Goal: Find specific page/section: Find specific page/section

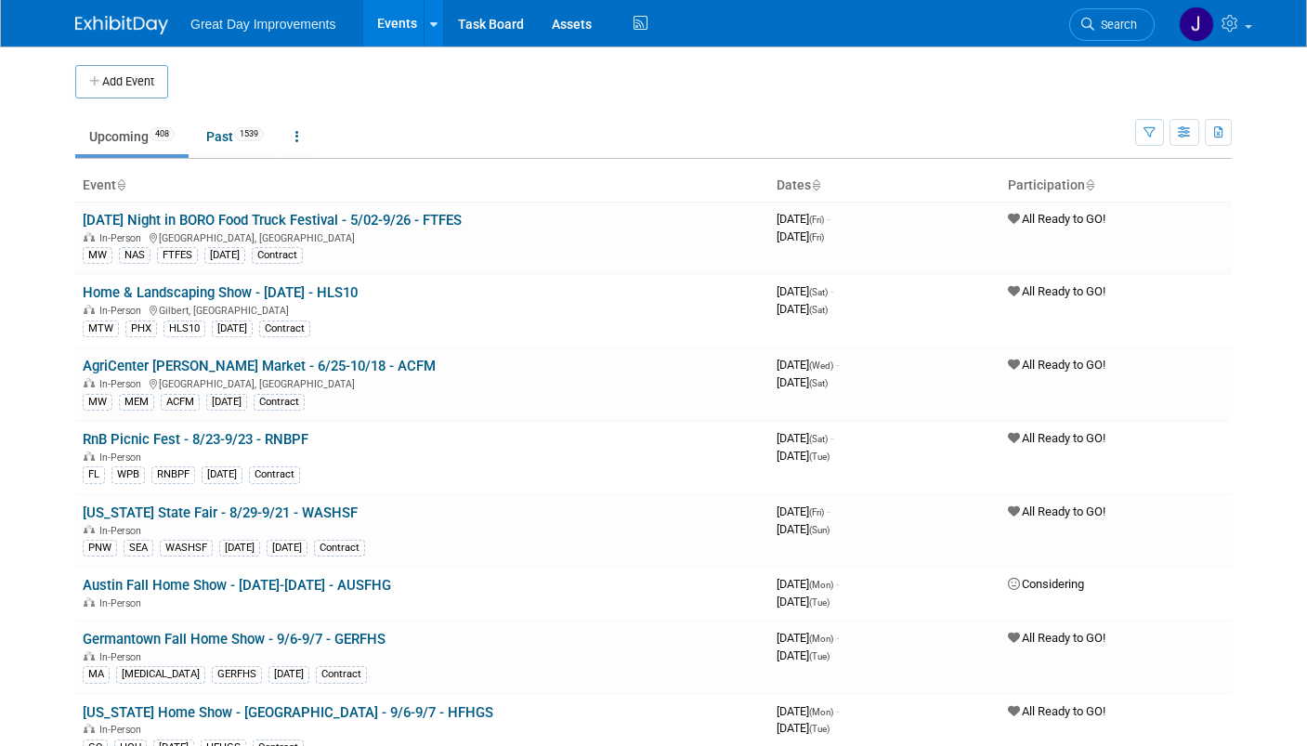
click at [1130, 24] on span "Search" at bounding box center [1115, 25] width 43 height 14
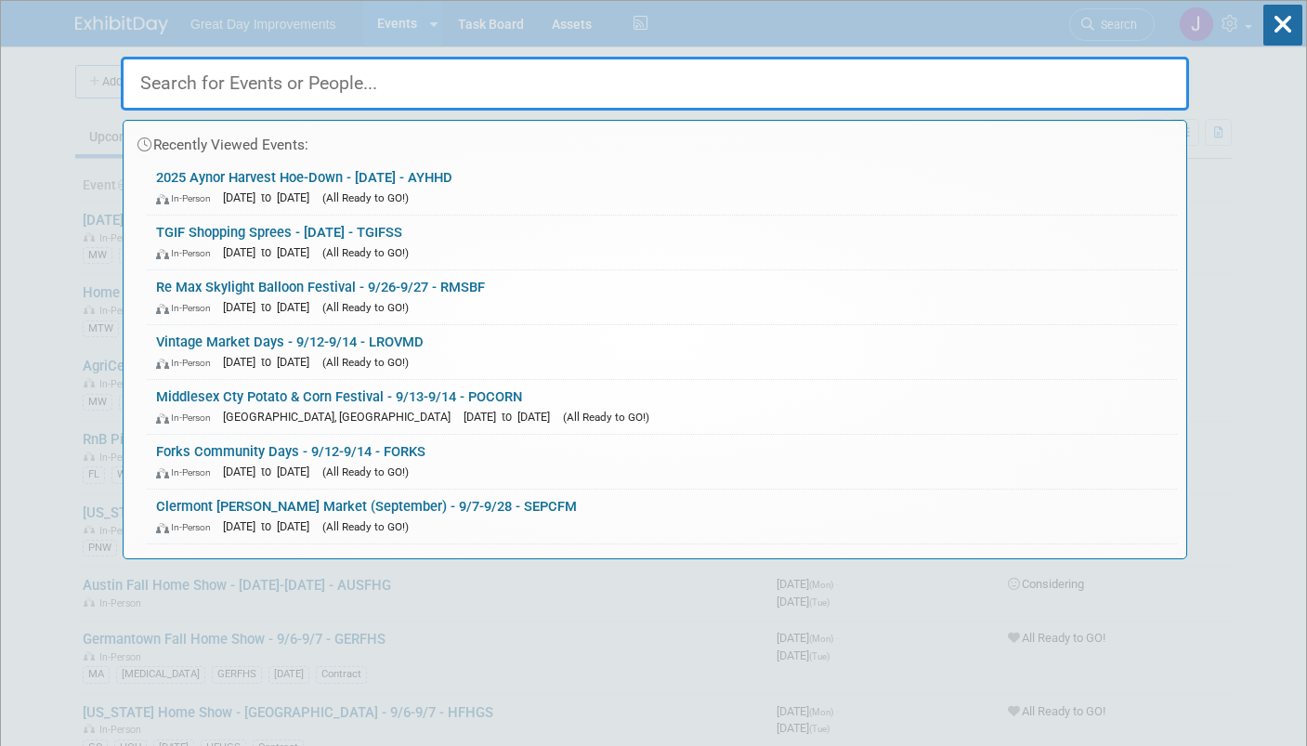
paste input "FARHS"
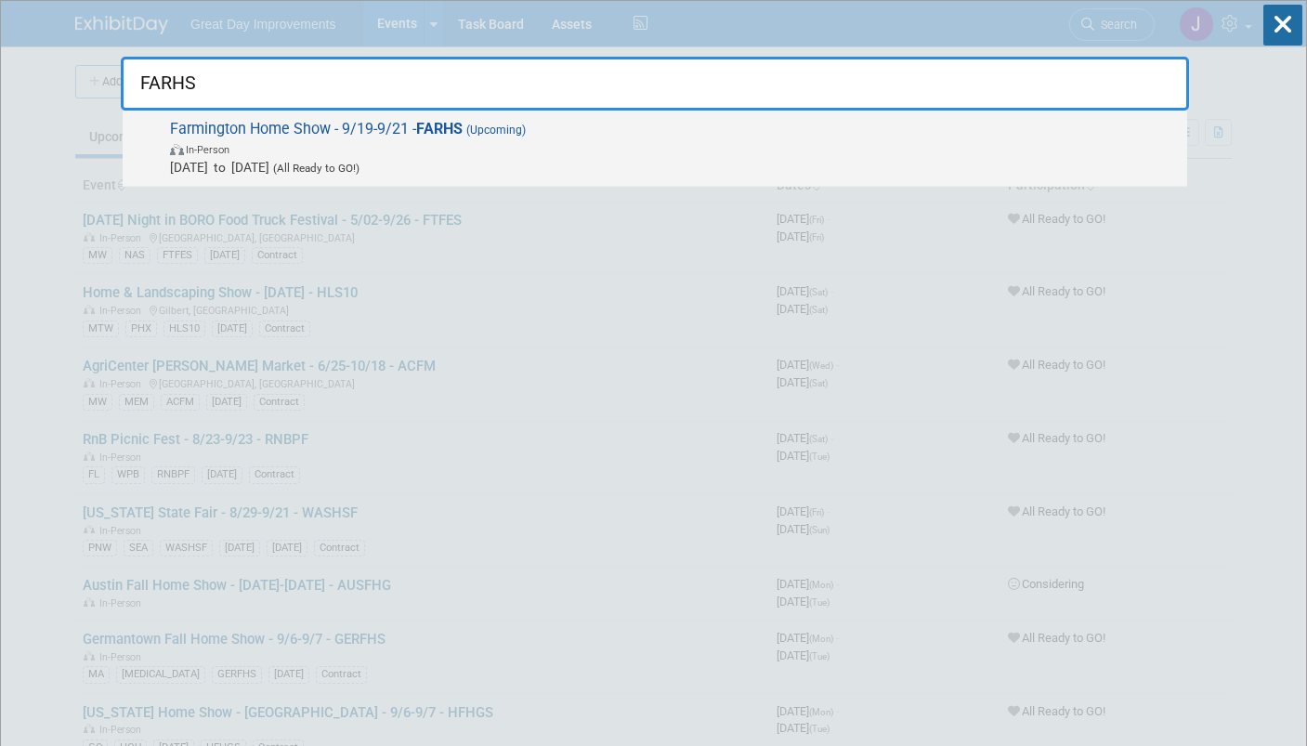
type input "FARHS"
click at [530, 144] on span "In-Person" at bounding box center [674, 148] width 1008 height 19
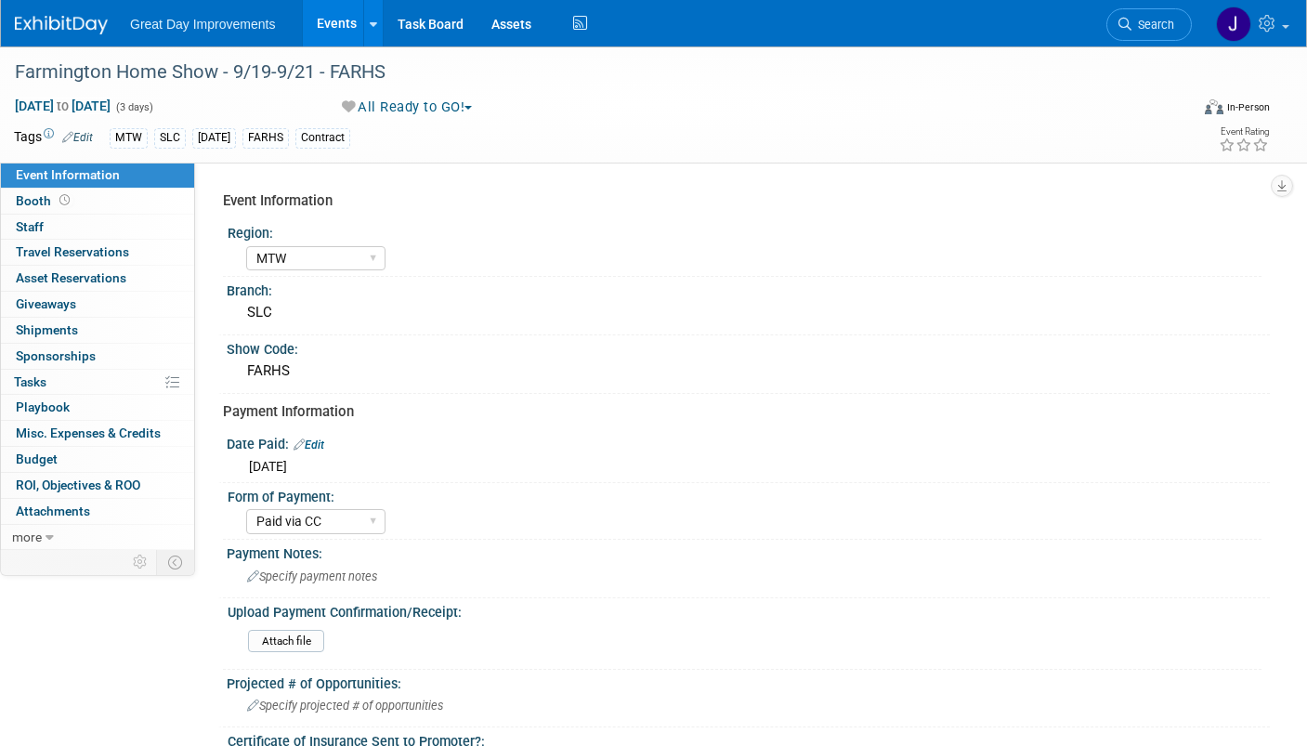
select select "MTW"
select select "Paid via CC"
click at [1160, 26] on span "Search" at bounding box center [1152, 25] width 43 height 14
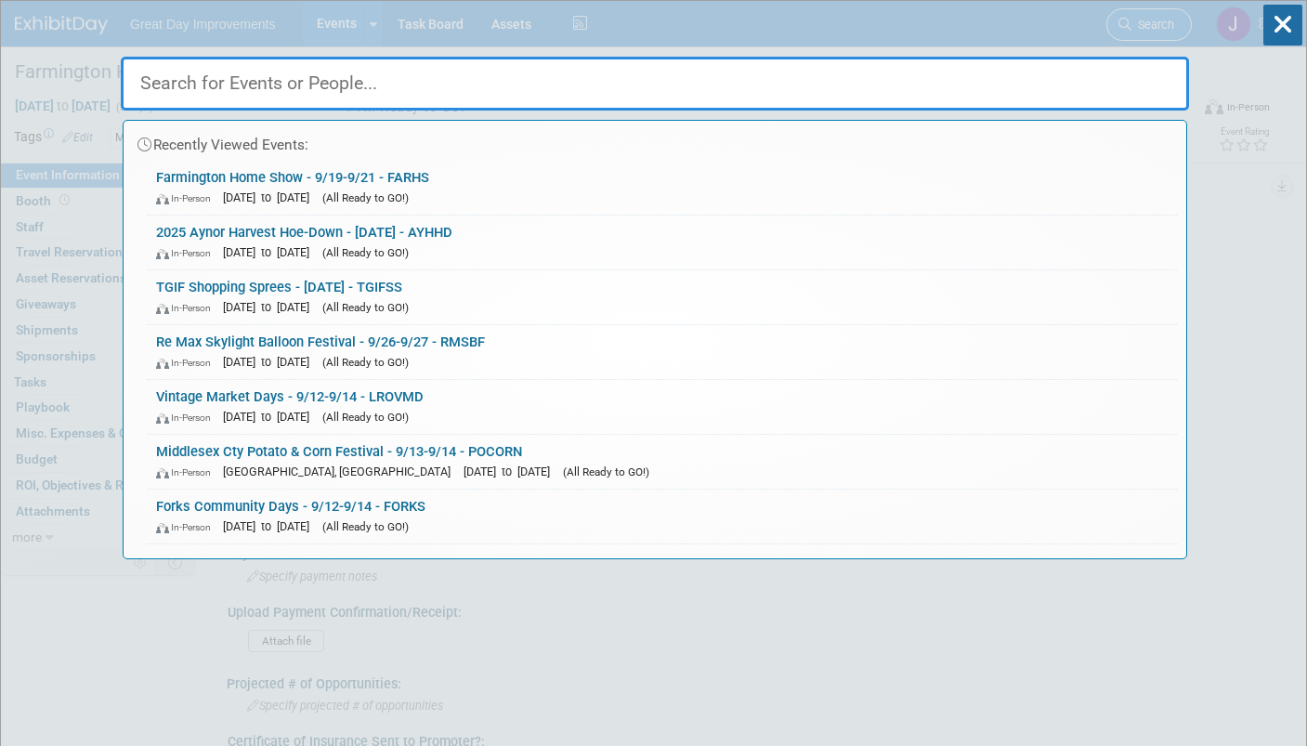
paste input "FARMHS"
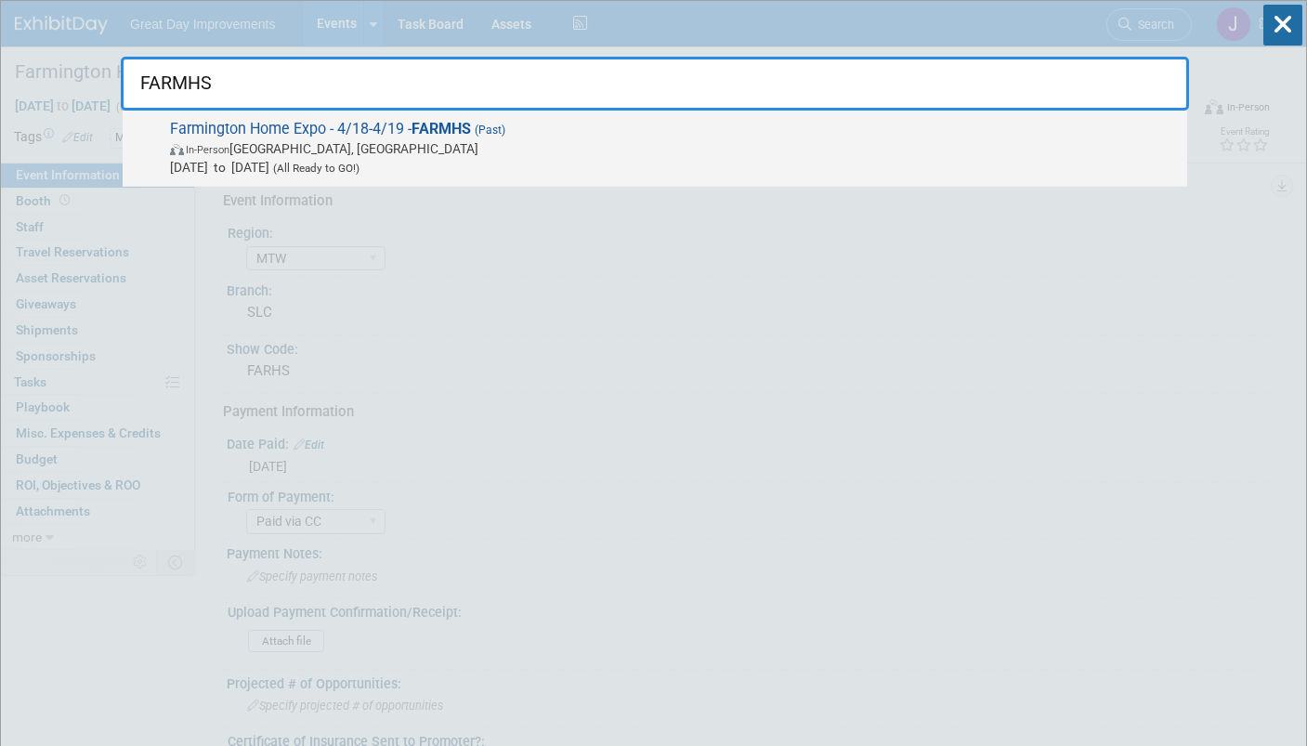
type input "FARMHS"
click at [673, 145] on span "In-Person Farmington, UT" at bounding box center [674, 148] width 1008 height 19
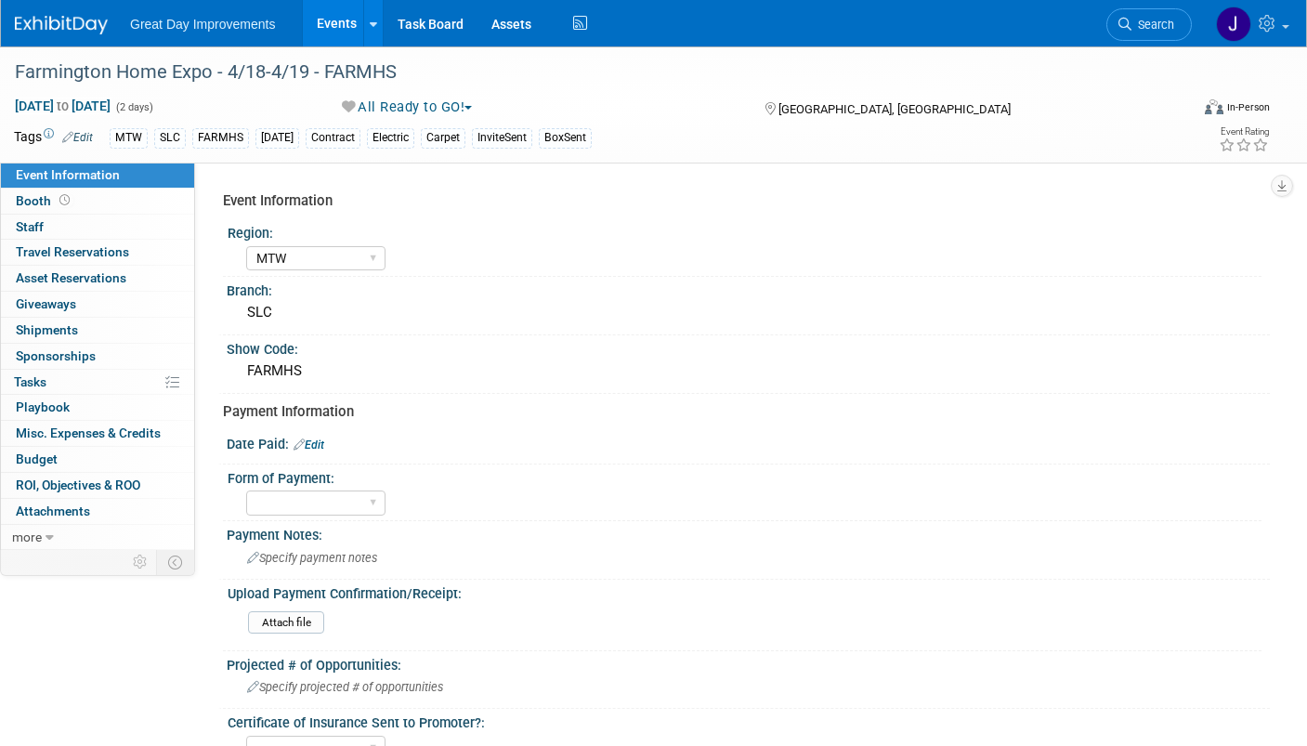
select select "MTW"
drag, startPoint x: 1152, startPoint y: 24, endPoint x: 1131, endPoint y: 28, distance: 20.8
click at [1152, 24] on span "Search" at bounding box center [1152, 25] width 43 height 14
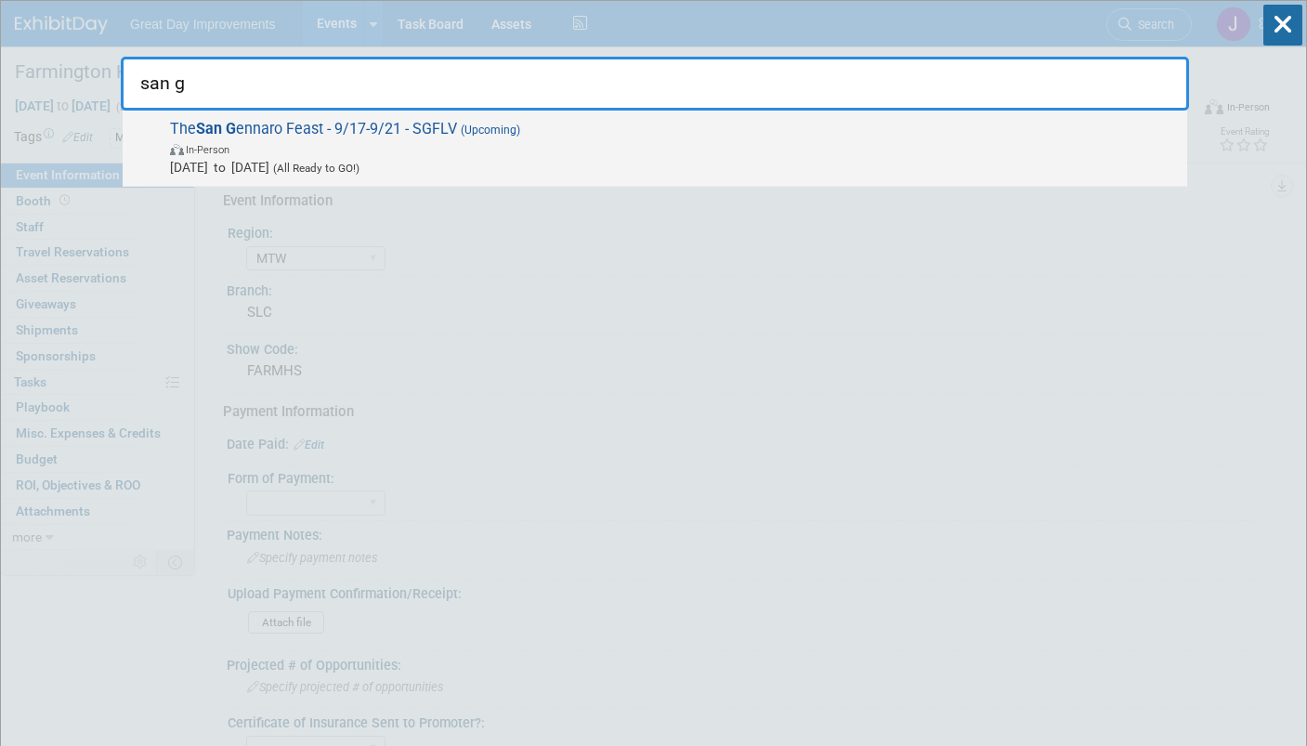
type input "san g"
click at [650, 148] on span "In-Person" at bounding box center [674, 148] width 1008 height 19
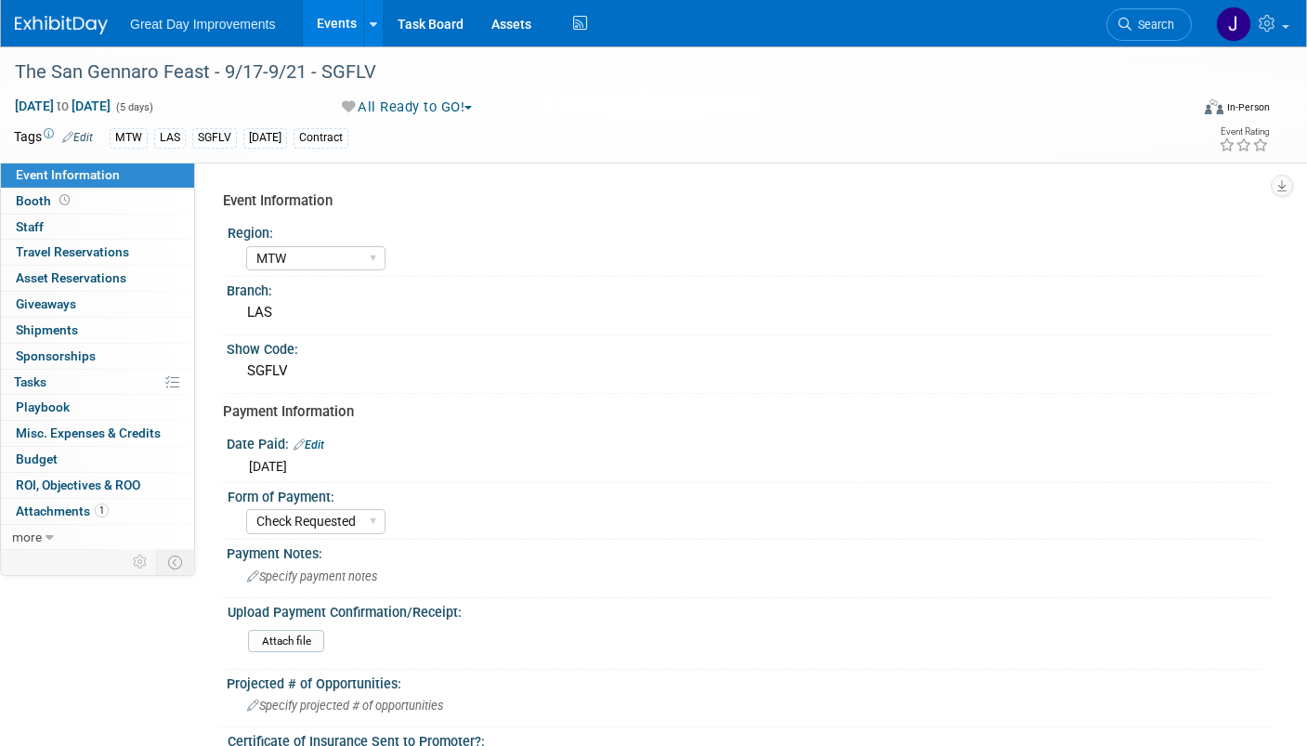
select select "MTW"
select select "Check Requested"
select select "Yes"
click at [361, 74] on div "The San Gennaro Feast - 9/17-9/21 - SGFLV" at bounding box center [585, 72] width 1155 height 33
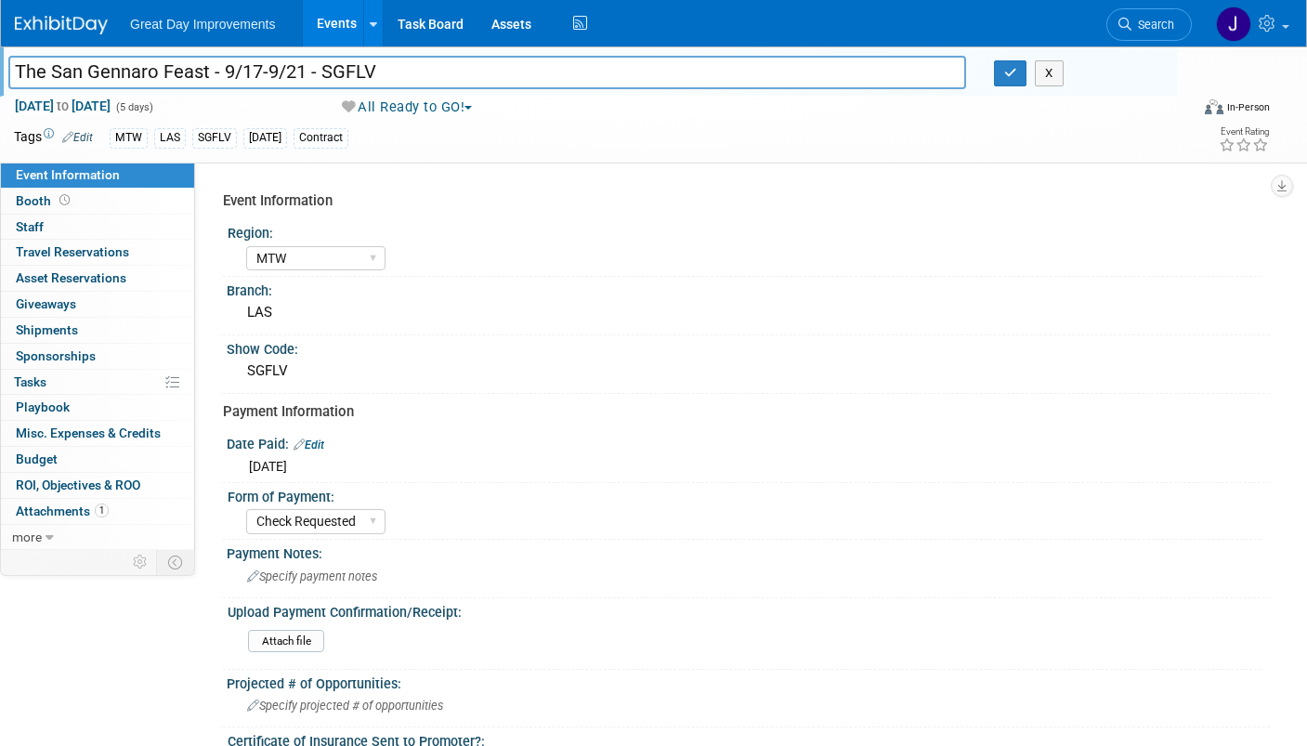
click at [361, 74] on input "The San Gennaro Feast - 9/17-9/21 - SGFLV" at bounding box center [487, 72] width 958 height 33
drag, startPoint x: 1158, startPoint y: 27, endPoint x: 1003, endPoint y: 60, distance: 158.7
click at [1158, 27] on span "Search" at bounding box center [1152, 25] width 43 height 14
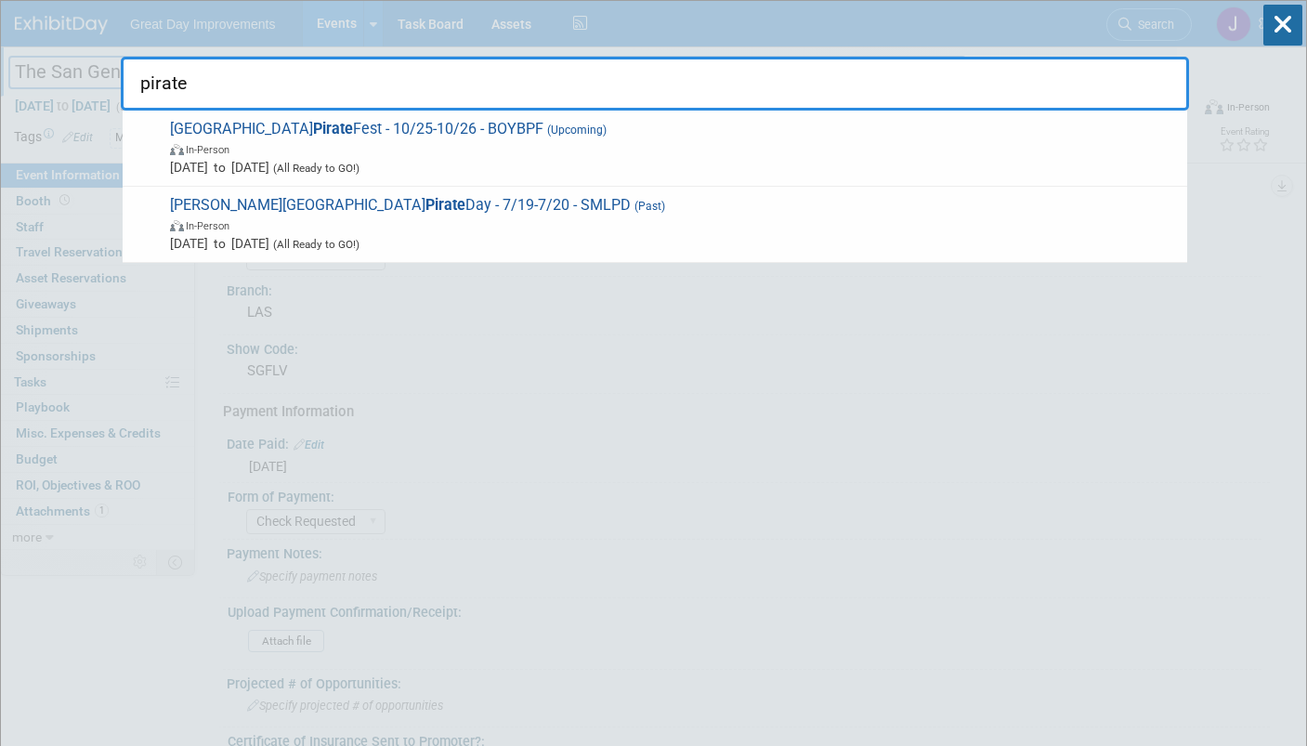
type input "pirate"
drag, startPoint x: 488, startPoint y: 92, endPoint x: 475, endPoint y: 93, distance: 13.0
click at [488, 92] on input "pirate" at bounding box center [655, 84] width 1068 height 54
click at [344, 73] on input "pirate" at bounding box center [655, 84] width 1068 height 54
click at [327, 72] on input "pirate" at bounding box center [655, 84] width 1068 height 54
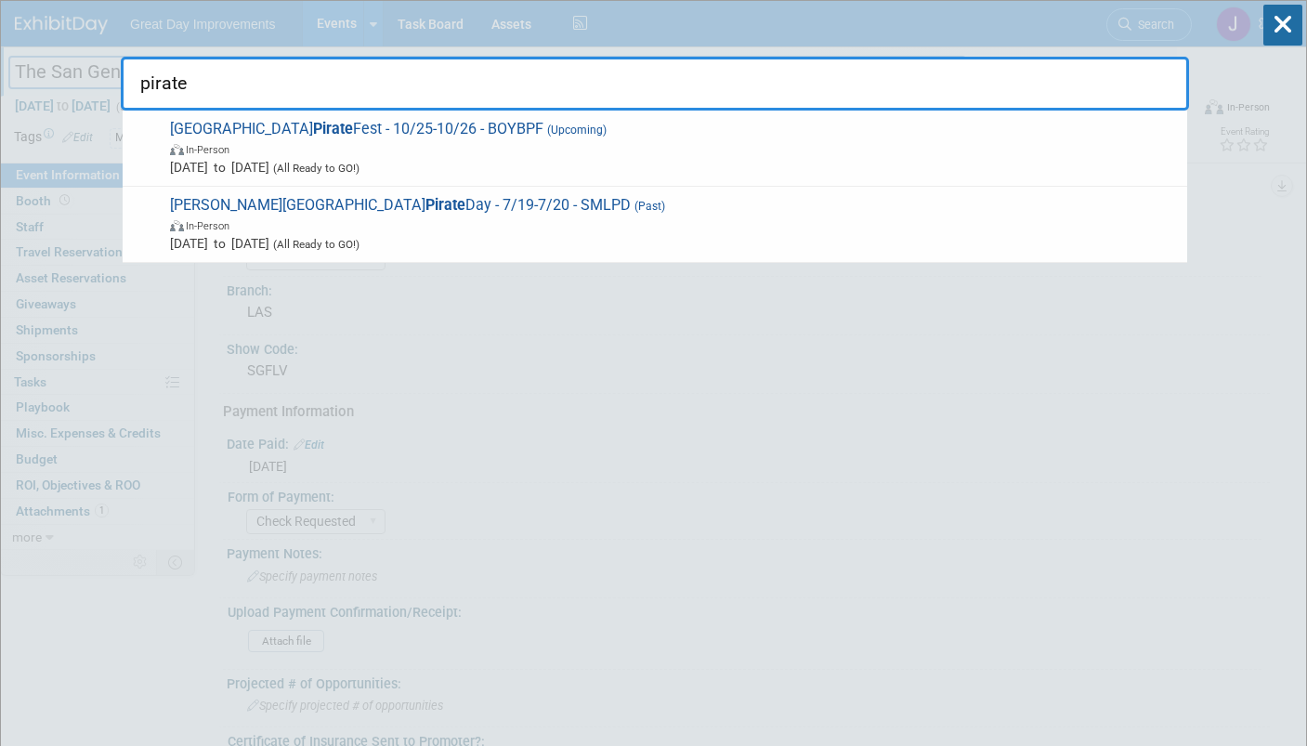
drag, startPoint x: 262, startPoint y: 71, endPoint x: 110, endPoint y: 82, distance: 152.7
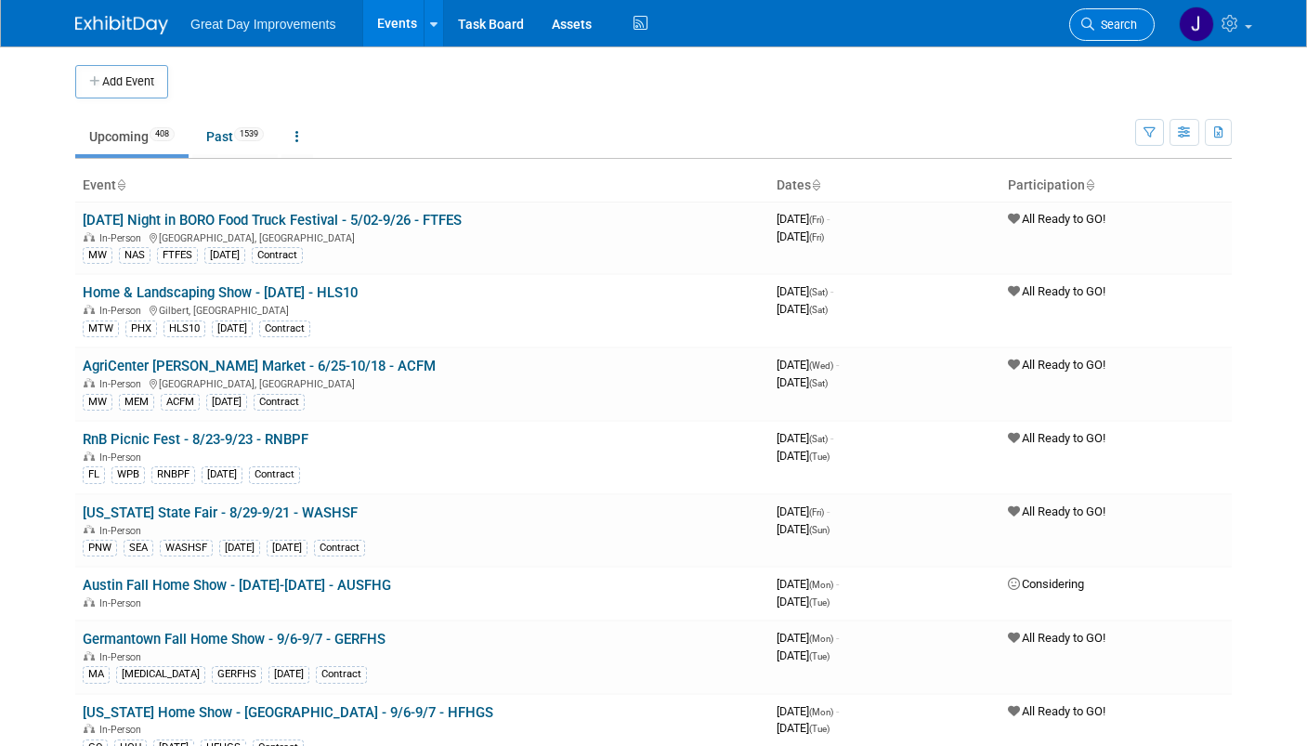
click at [1105, 18] on span "Search" at bounding box center [1115, 25] width 43 height 14
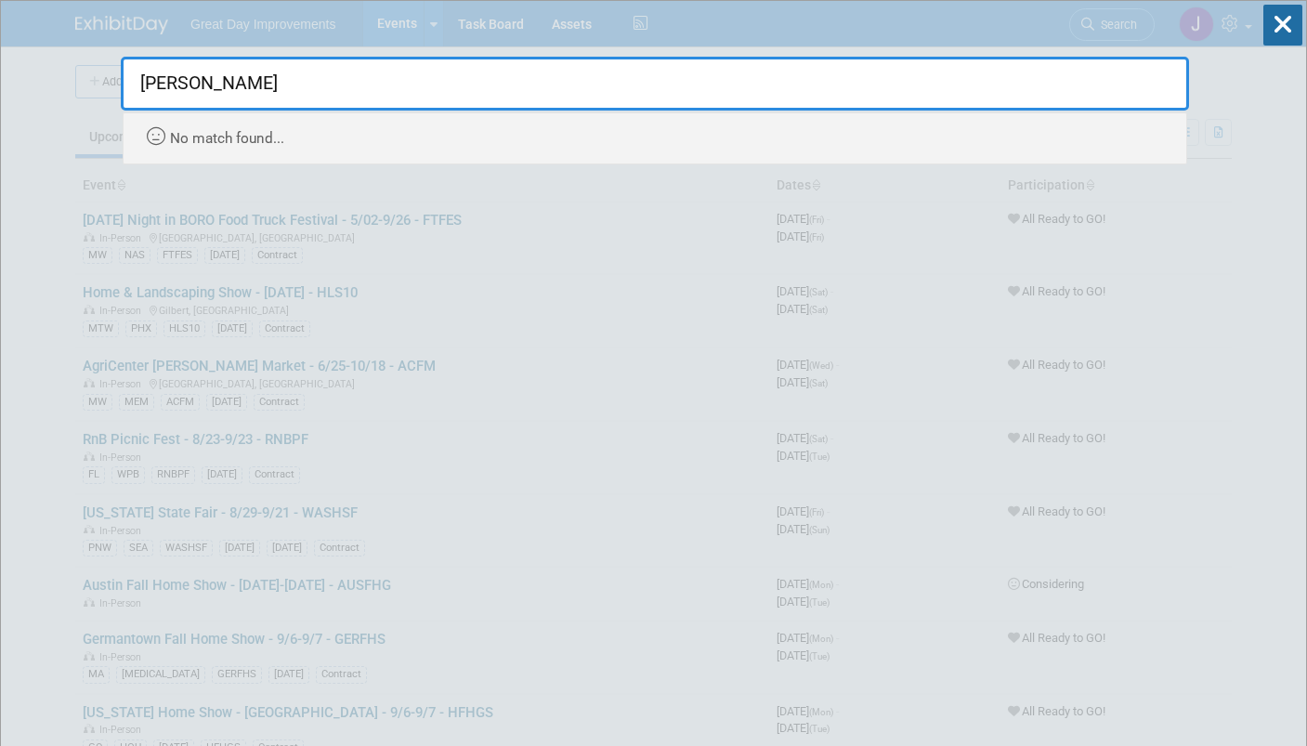
click at [373, 85] on input "canfield" at bounding box center [655, 84] width 1068 height 54
drag, startPoint x: 374, startPoint y: 83, endPoint x: 133, endPoint y: 83, distance: 241.5
click at [133, 83] on input "canfield" at bounding box center [655, 84] width 1068 height 54
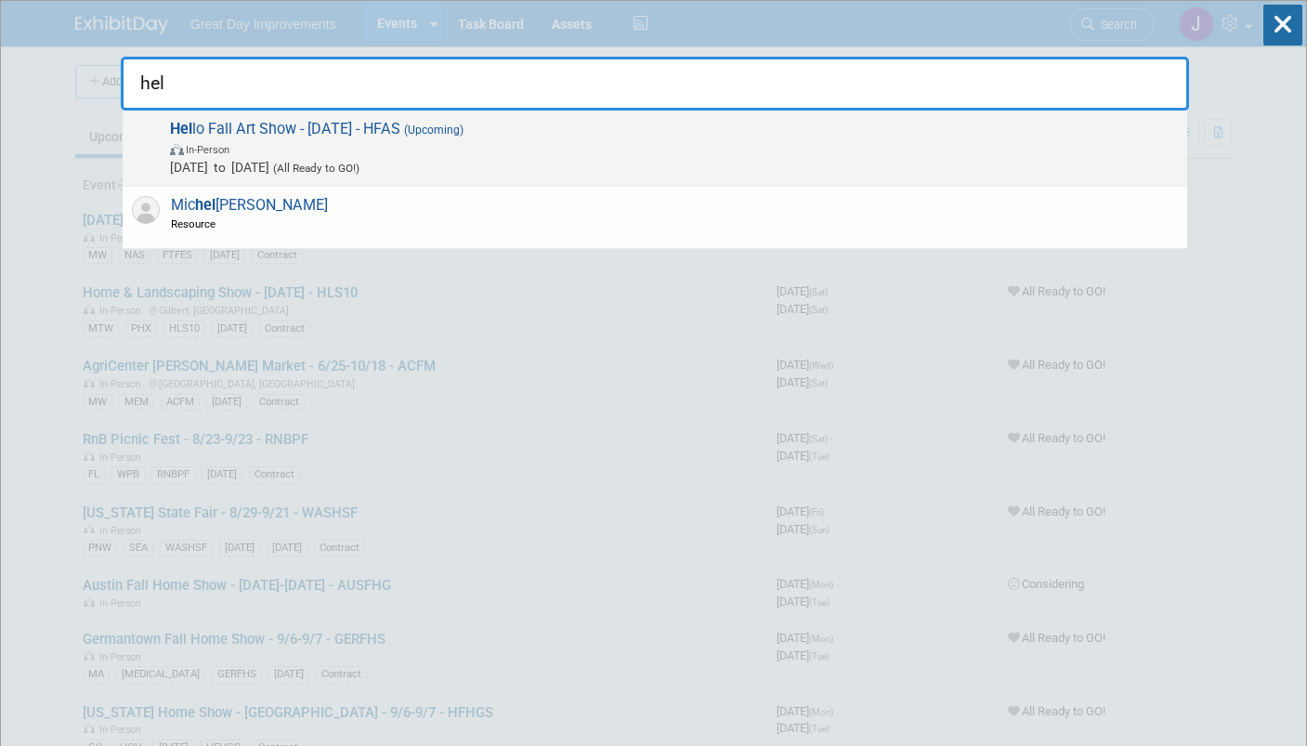
type input "hel"
click at [476, 158] on span "Nov 15, 2025 to Nov 15, 2025 (All Ready to GO!)" at bounding box center [674, 167] width 1008 height 19
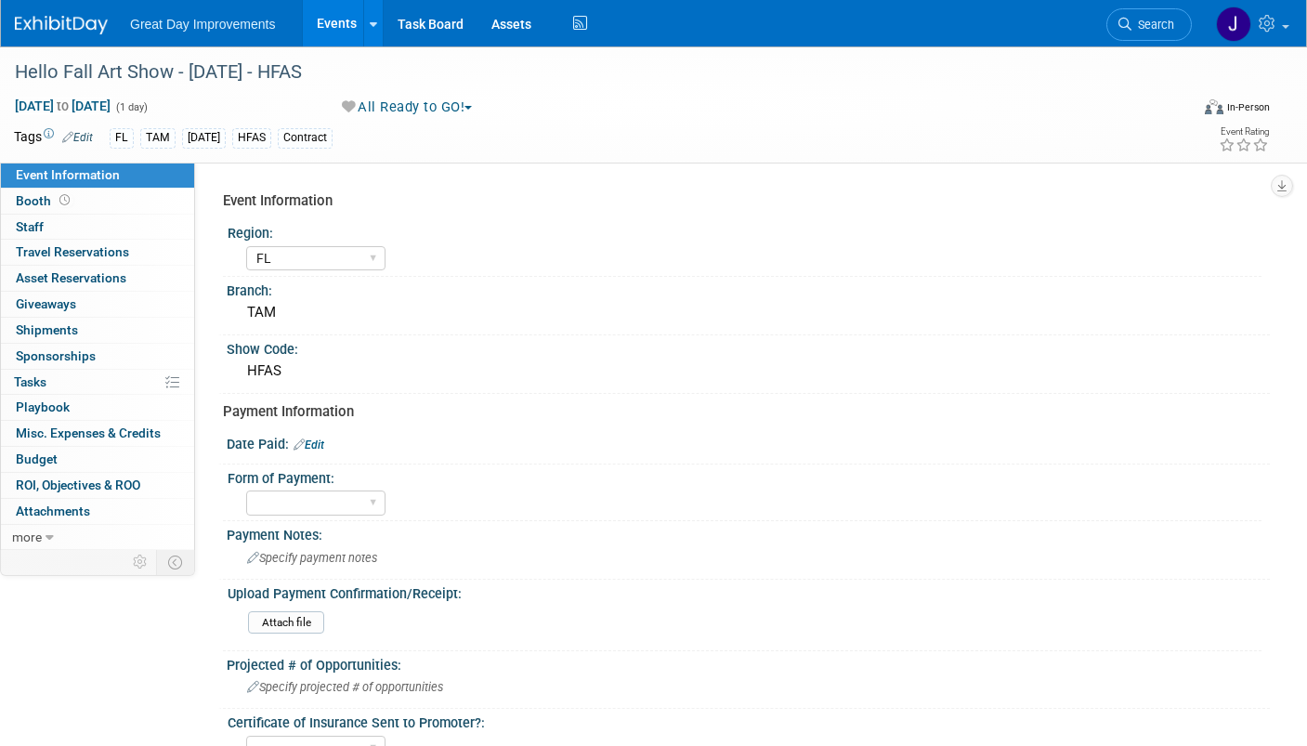
select select "FL"
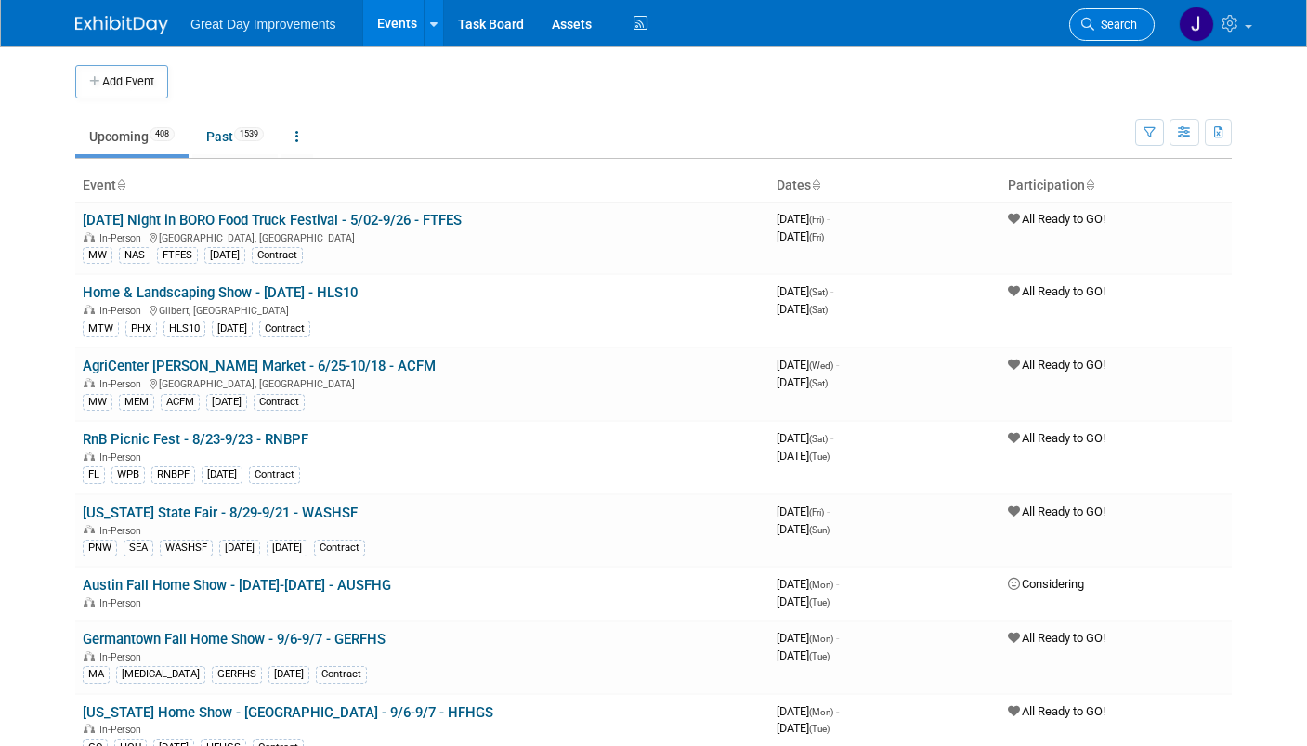
click at [1093, 18] on icon at bounding box center [1087, 24] width 13 height 13
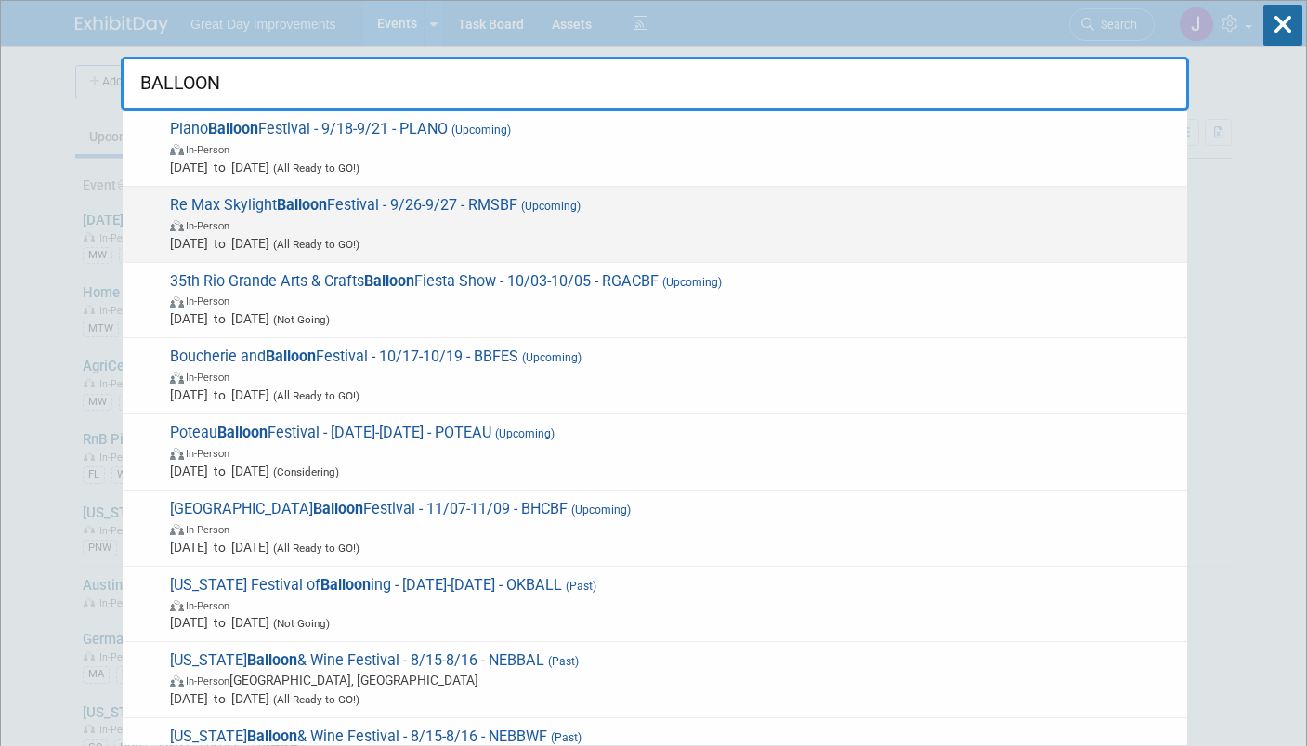
type input "BALLOON"
click at [542, 203] on span "(Upcoming)" at bounding box center [548, 206] width 63 height 13
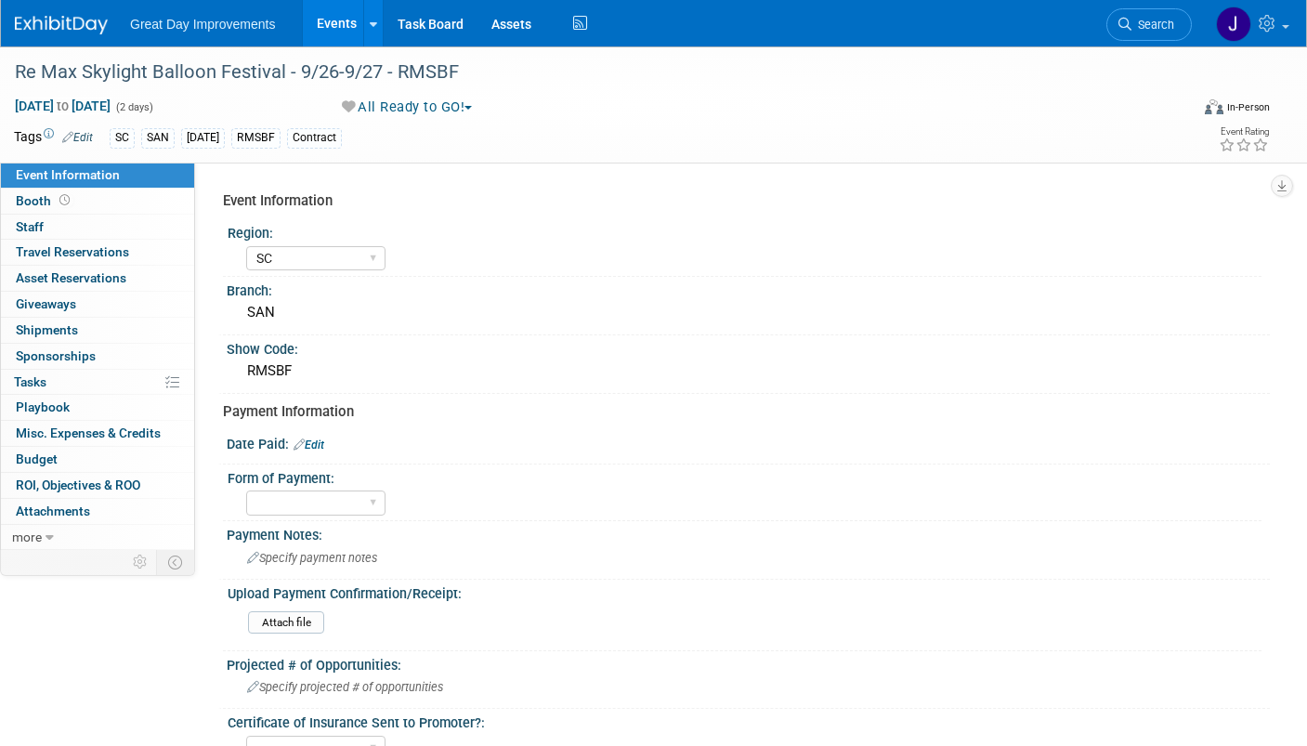
select select "SC"
